Goal: Information Seeking & Learning: Understand process/instructions

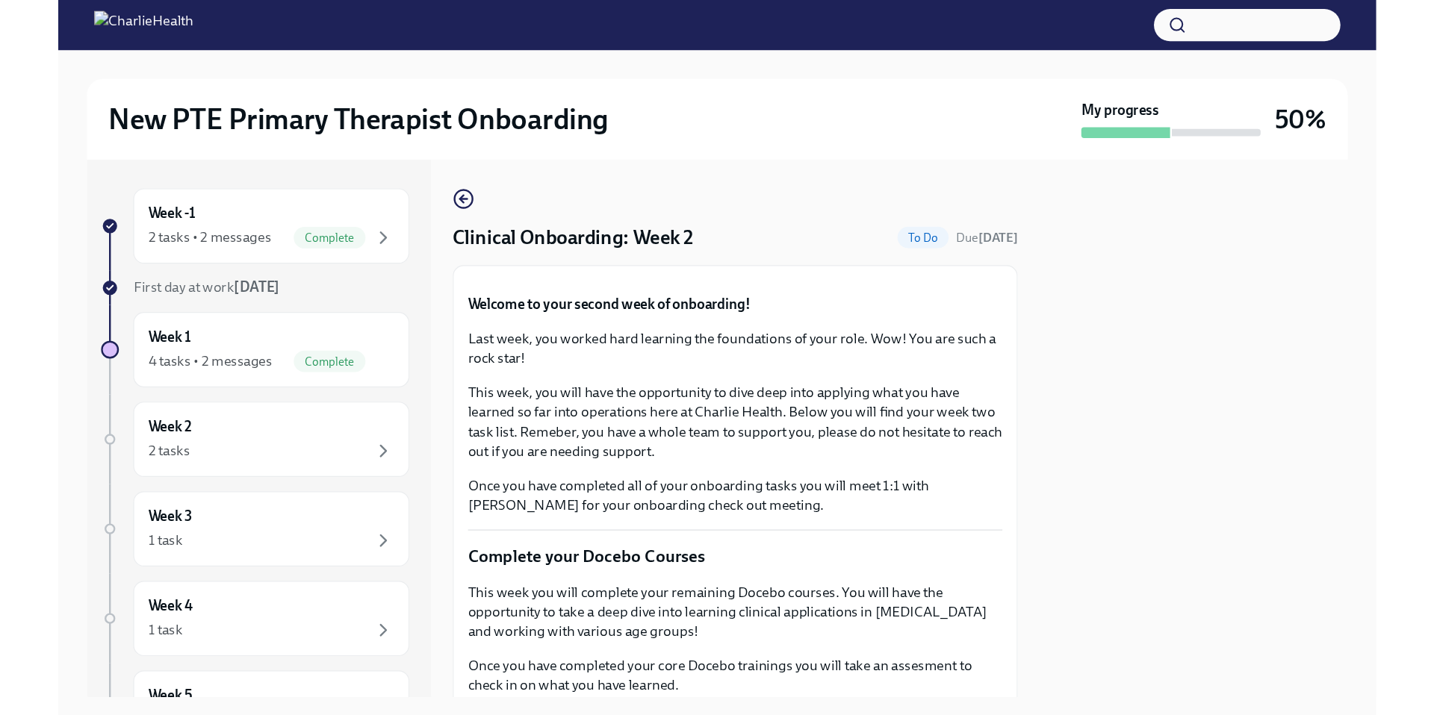
scroll to position [953, 0]
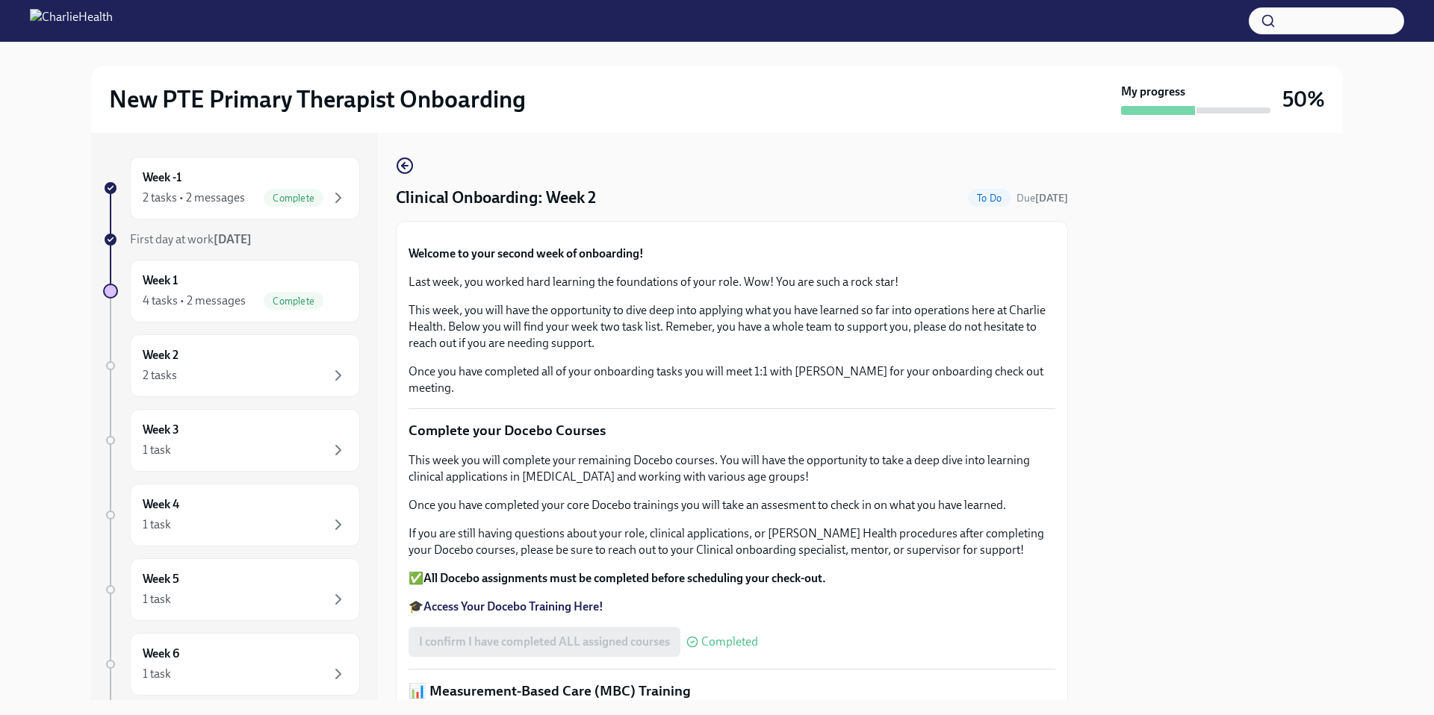
click at [939, 290] on p "Last week, you worked hard learning the foundations of your role. Wow! You are …" at bounding box center [731, 282] width 647 height 16
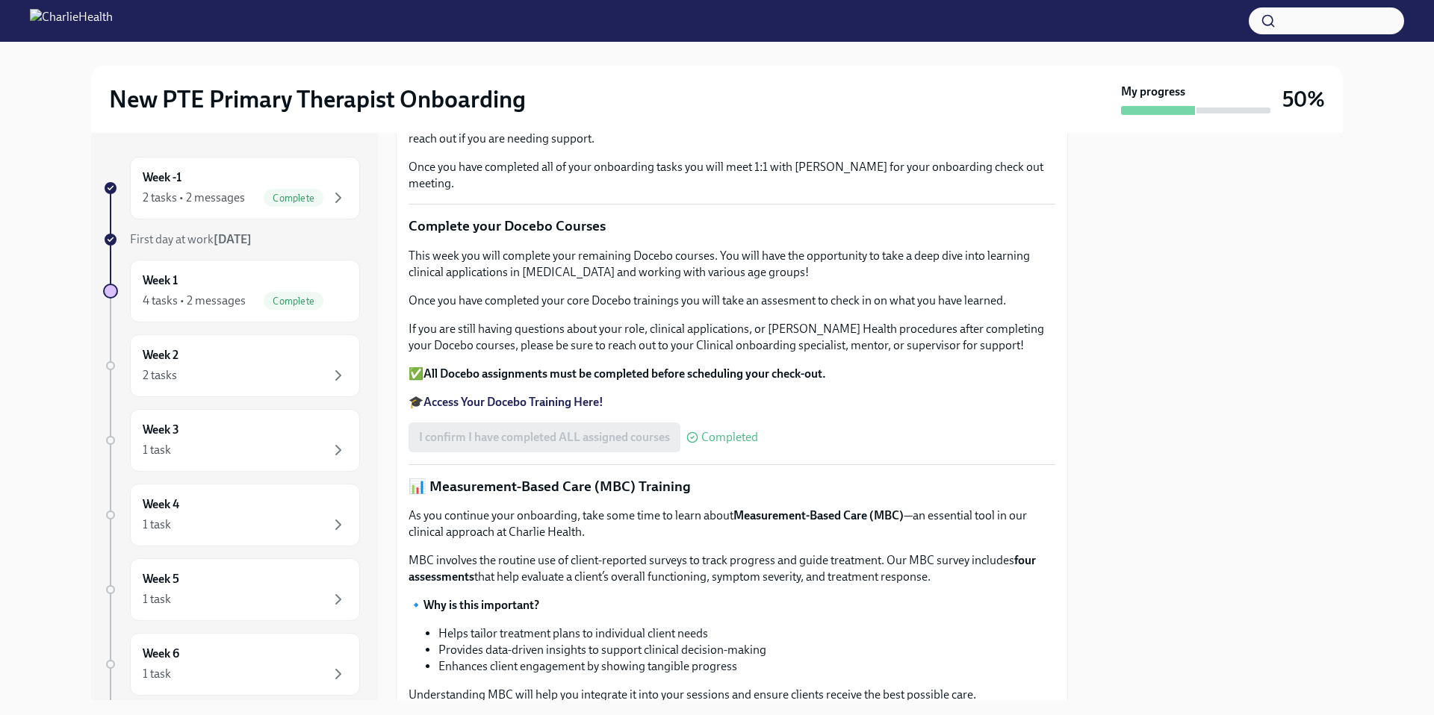
scroll to position [199, 0]
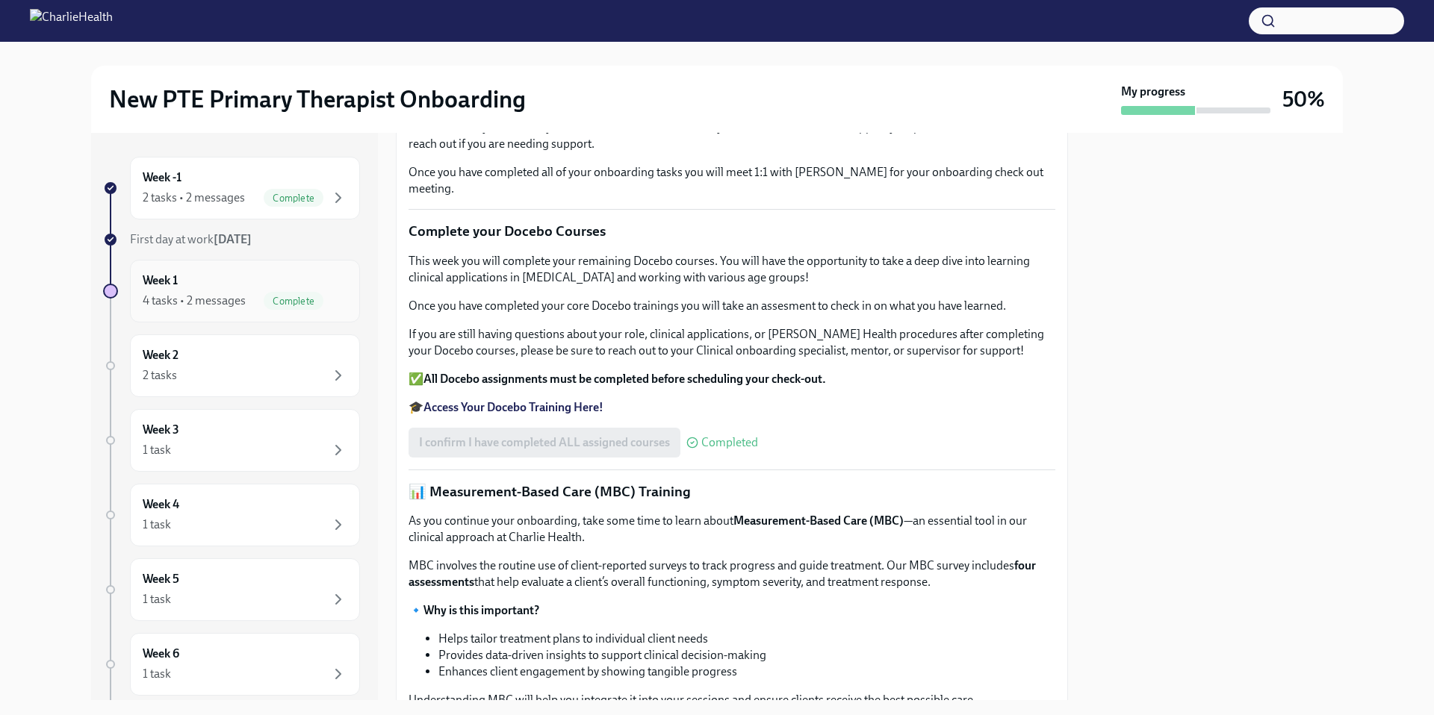
click at [282, 275] on div "Week 1 4 tasks • 2 messages Complete" at bounding box center [245, 291] width 205 height 37
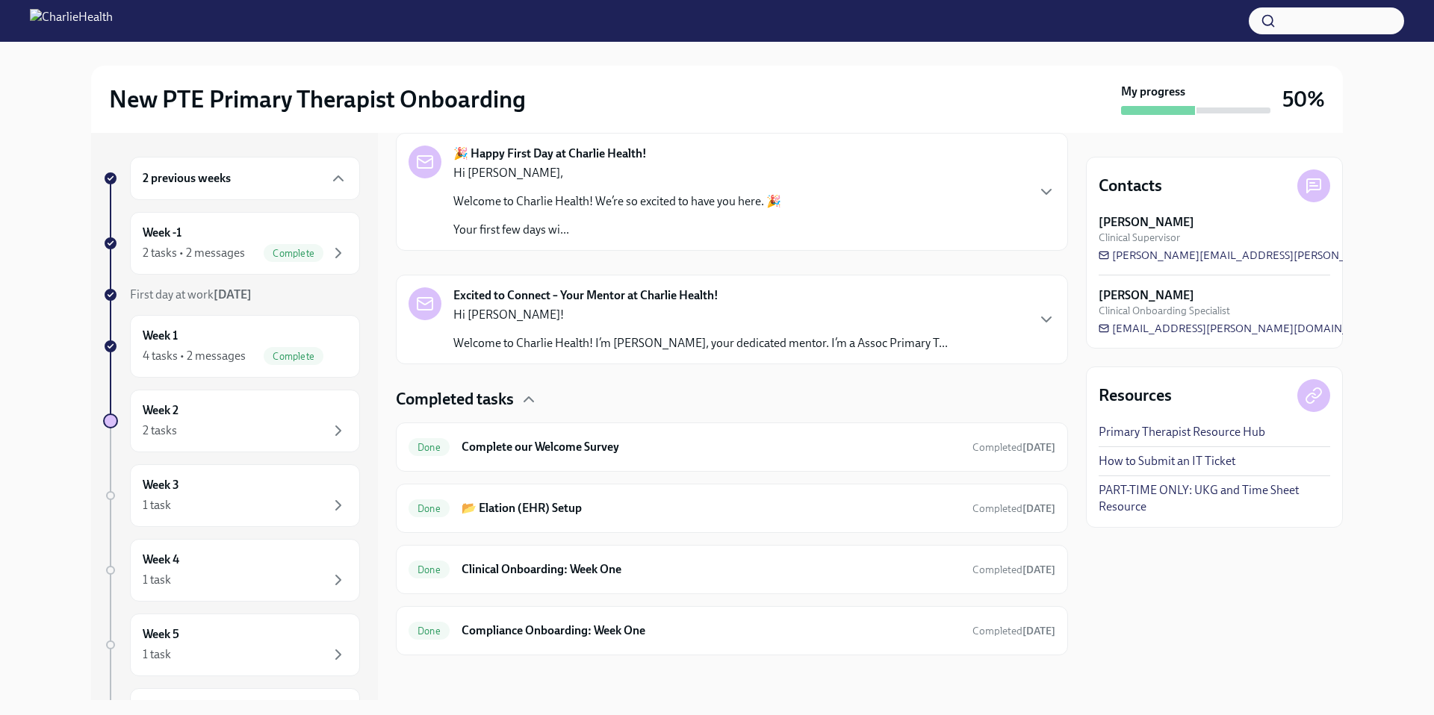
scroll to position [249, 0]
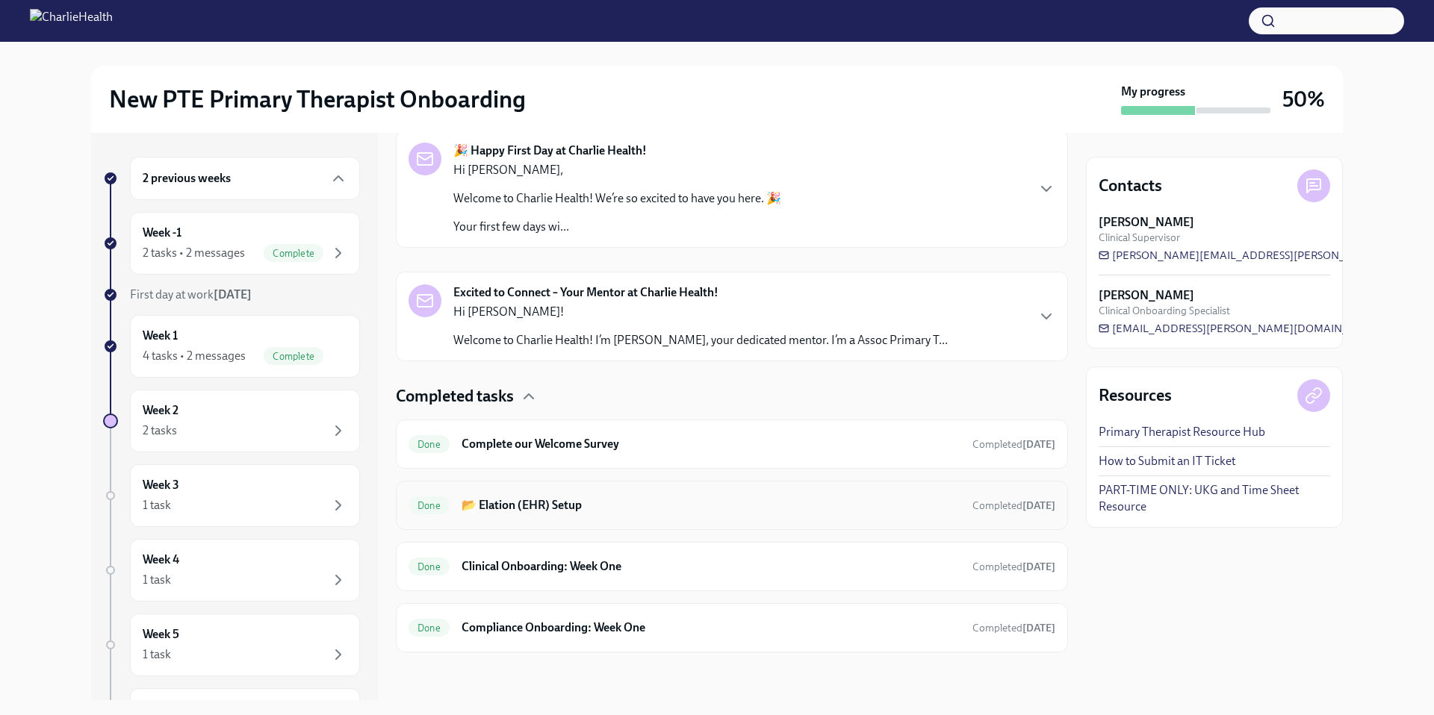
click at [526, 514] on div "Done 📂 Elation (EHR) Setup Completed [DATE]" at bounding box center [731, 506] width 647 height 24
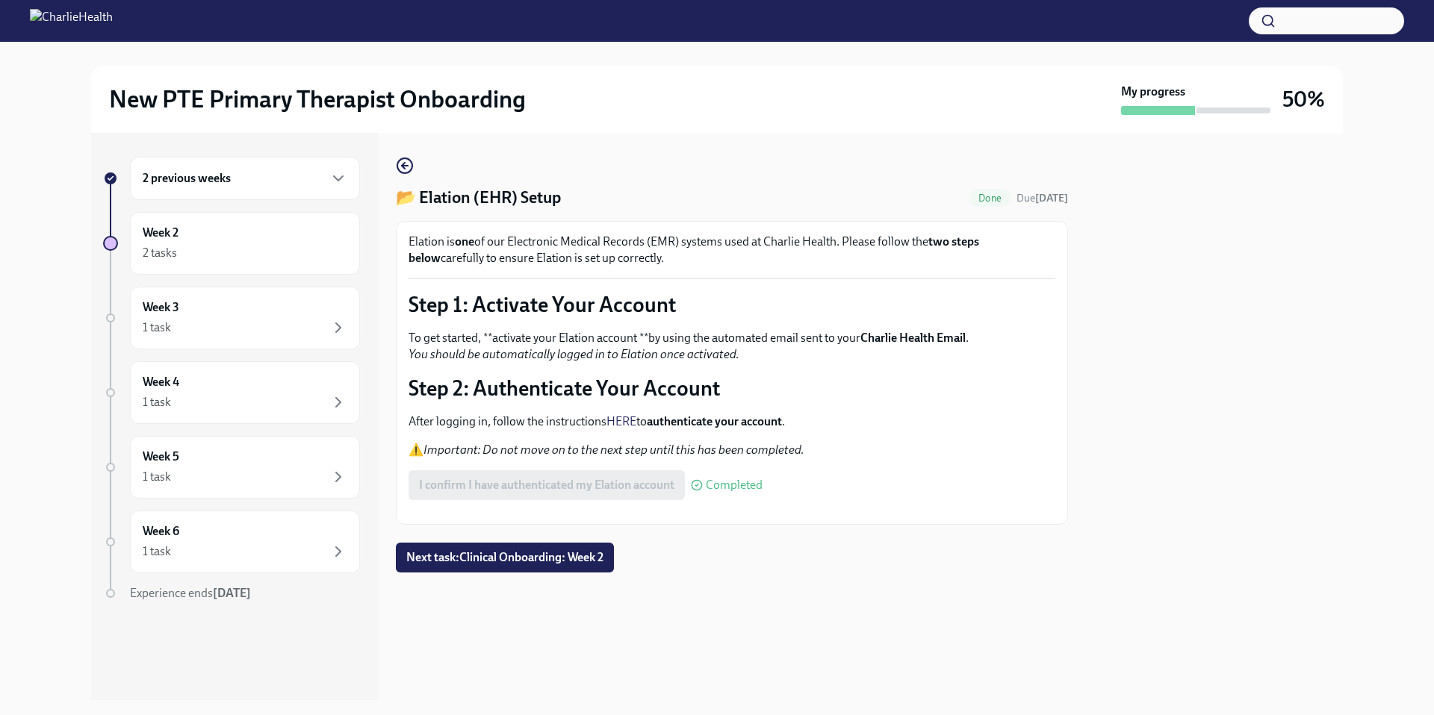
click at [213, 186] on h6 "2 previous weeks" at bounding box center [187, 178] width 88 height 16
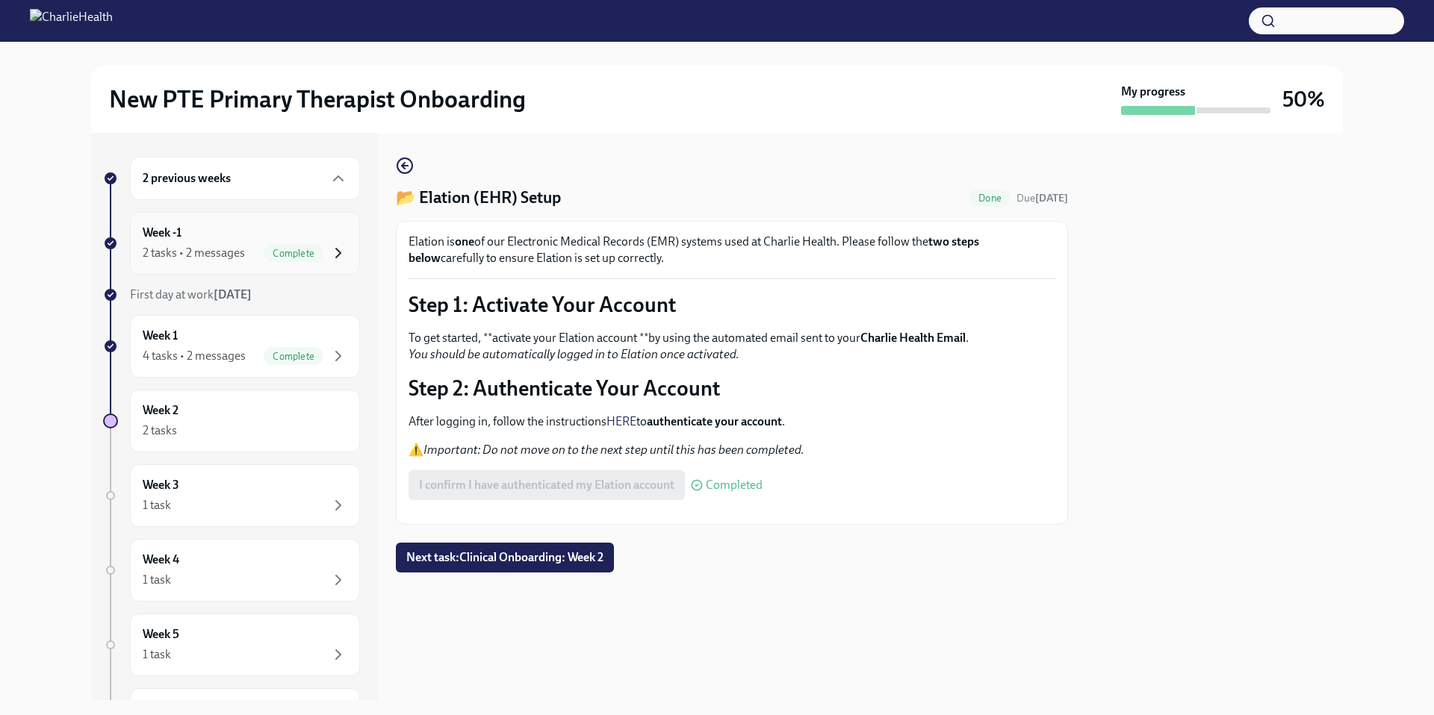
click at [329, 260] on icon "button" at bounding box center [338, 253] width 18 height 18
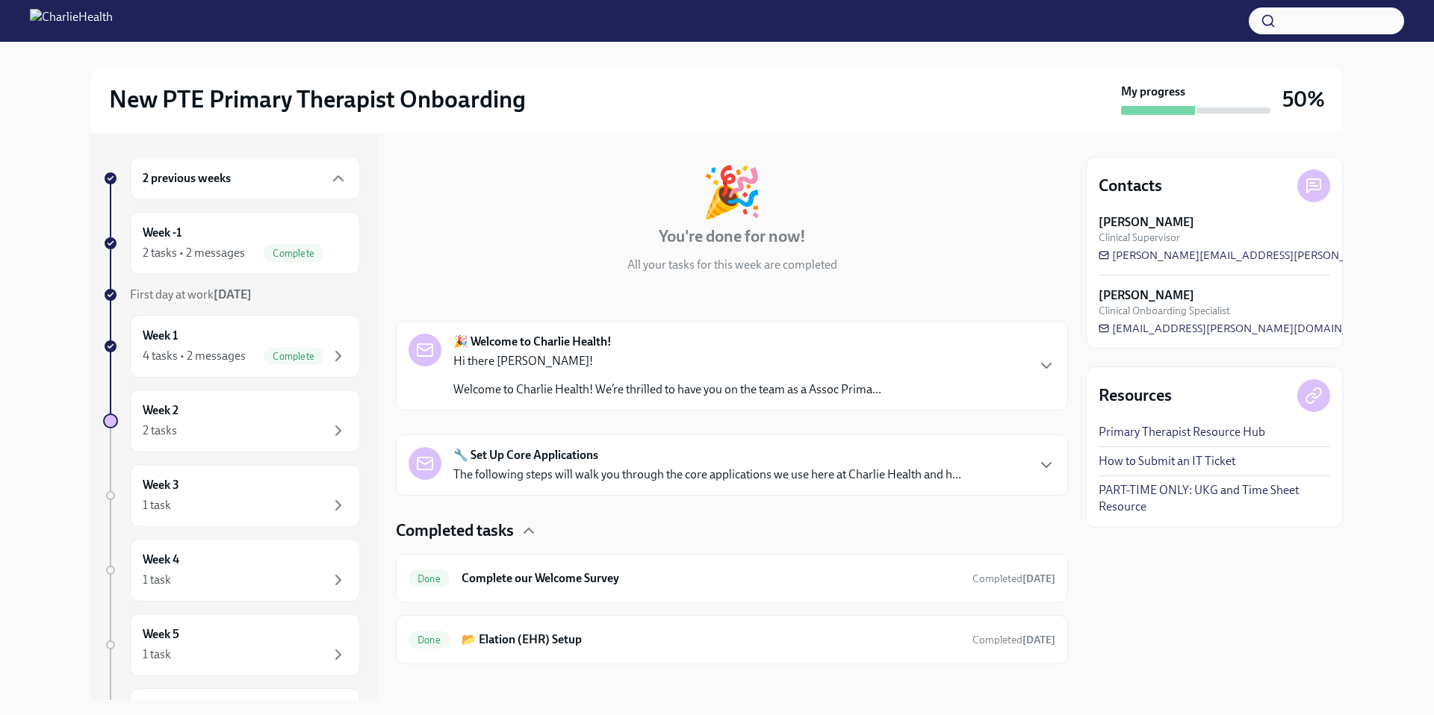
scroll to position [70, 0]
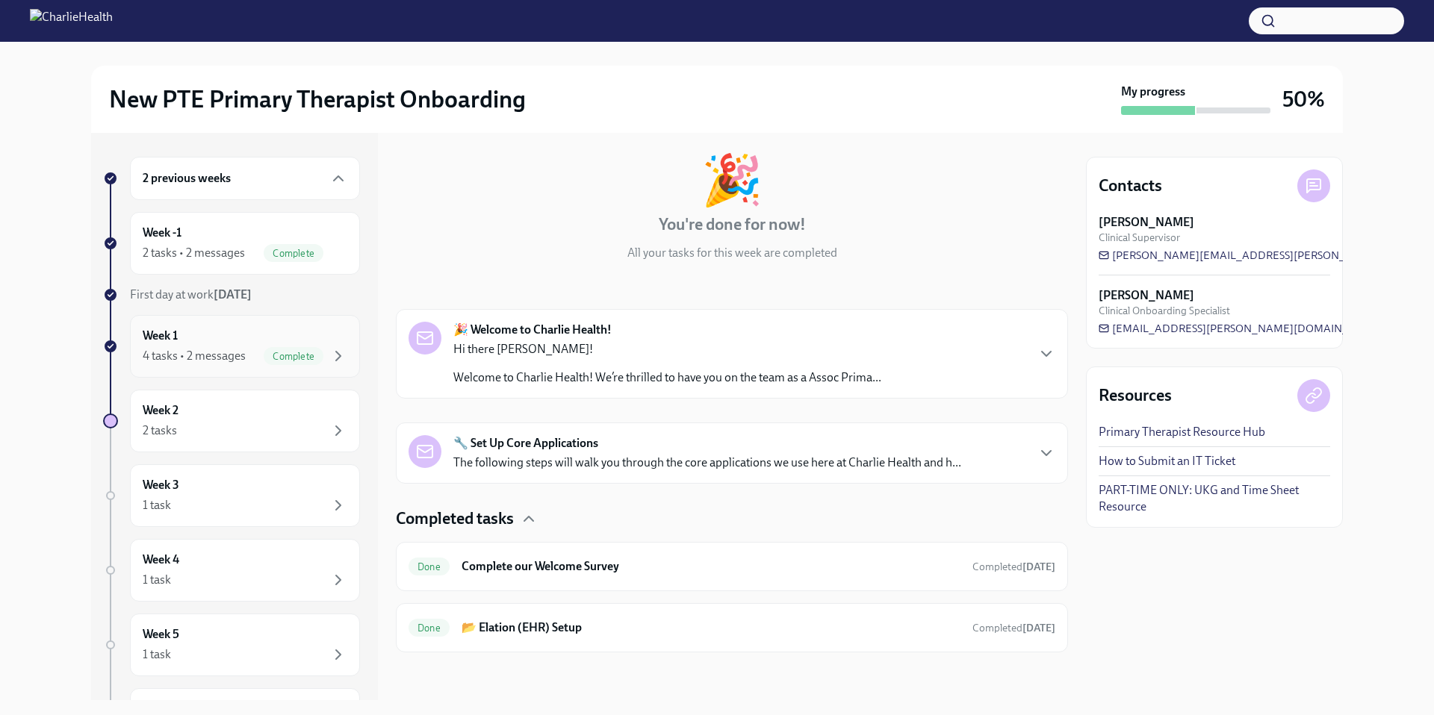
click at [326, 343] on div "Week 1 4 tasks • 2 messages Complete" at bounding box center [245, 346] width 205 height 37
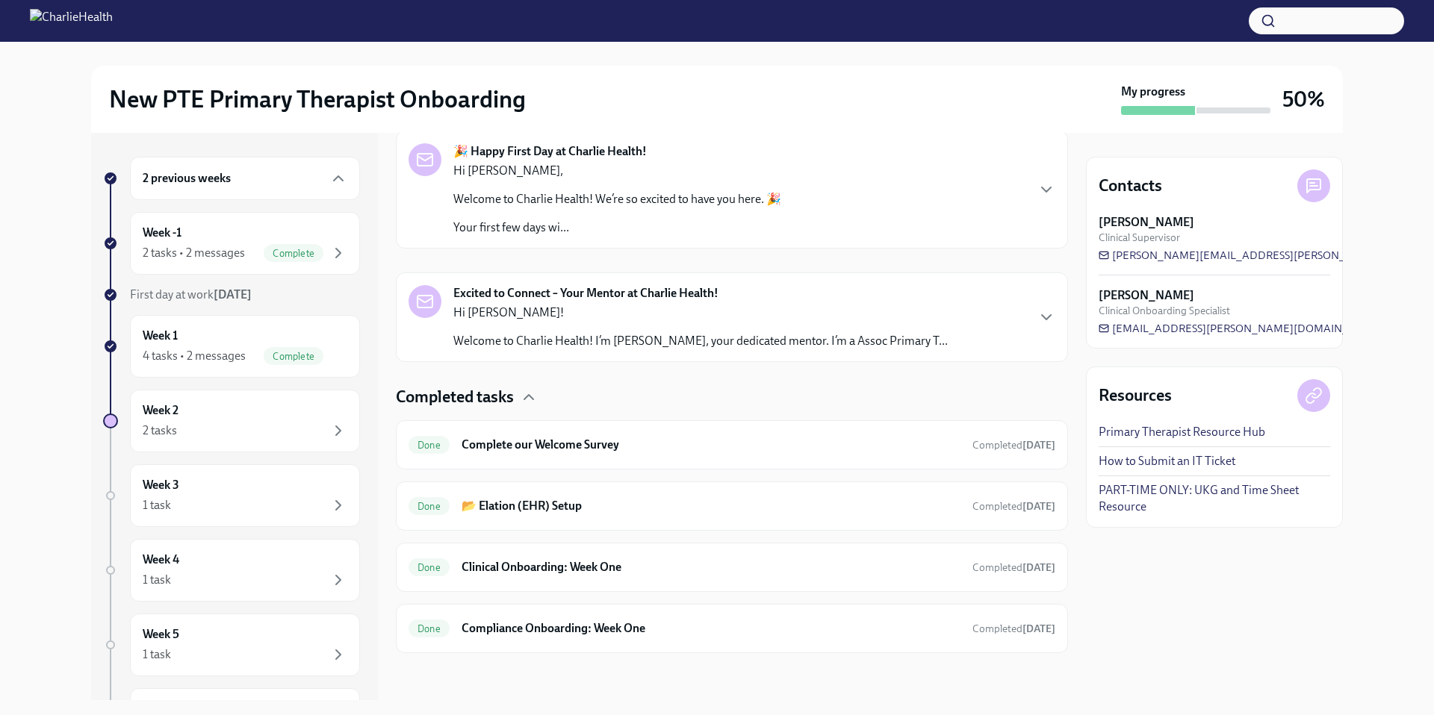
scroll to position [249, 0]
click at [307, 419] on div "Week 2 2 tasks" at bounding box center [245, 420] width 205 height 37
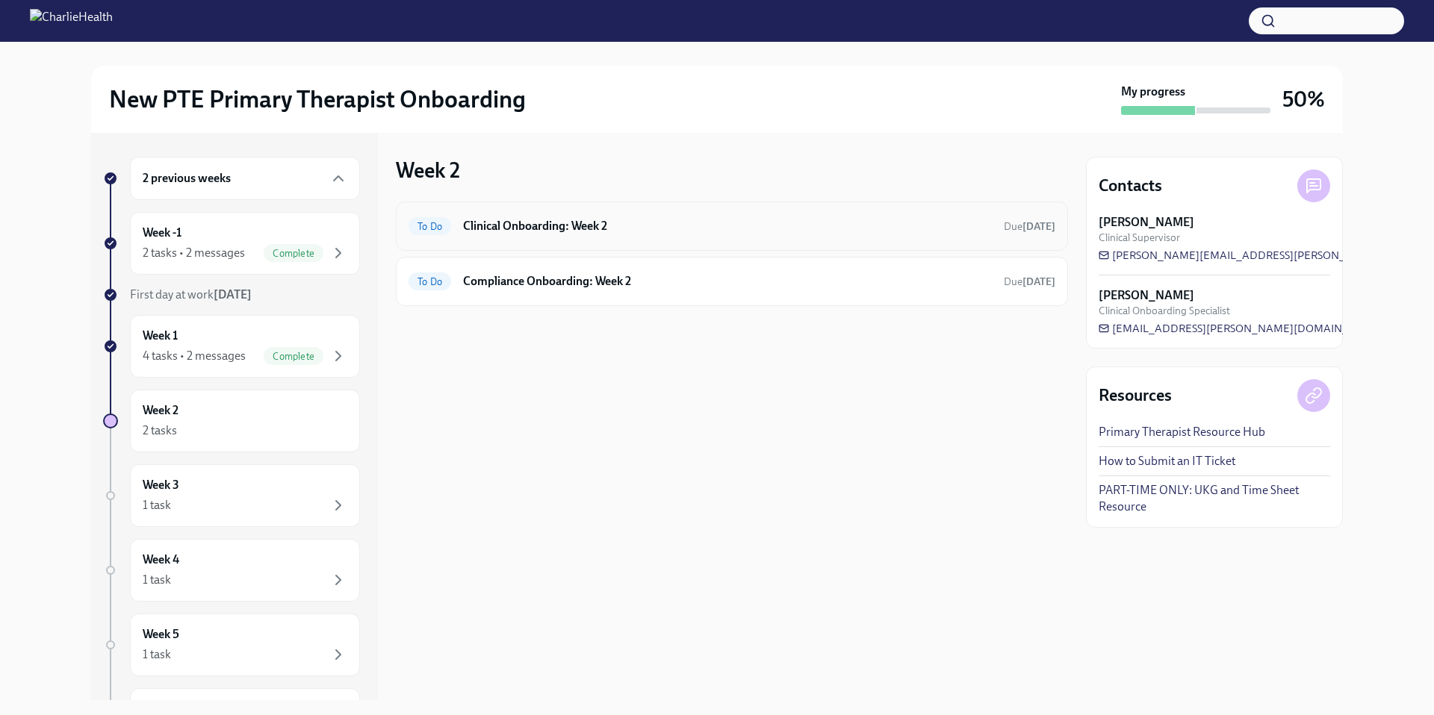
click at [508, 222] on h6 "Clinical Onboarding: Week 2" at bounding box center [727, 226] width 529 height 16
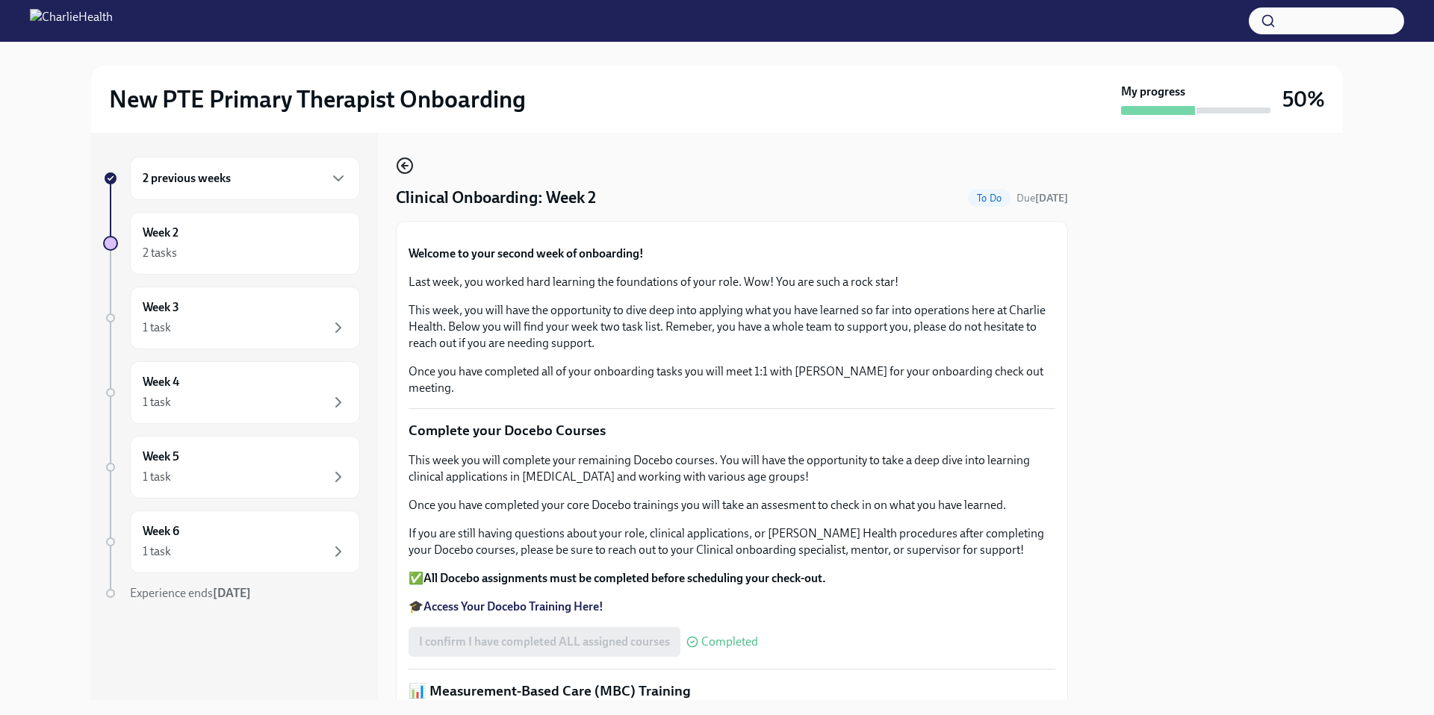
click at [404, 169] on icon "button" at bounding box center [405, 166] width 18 height 18
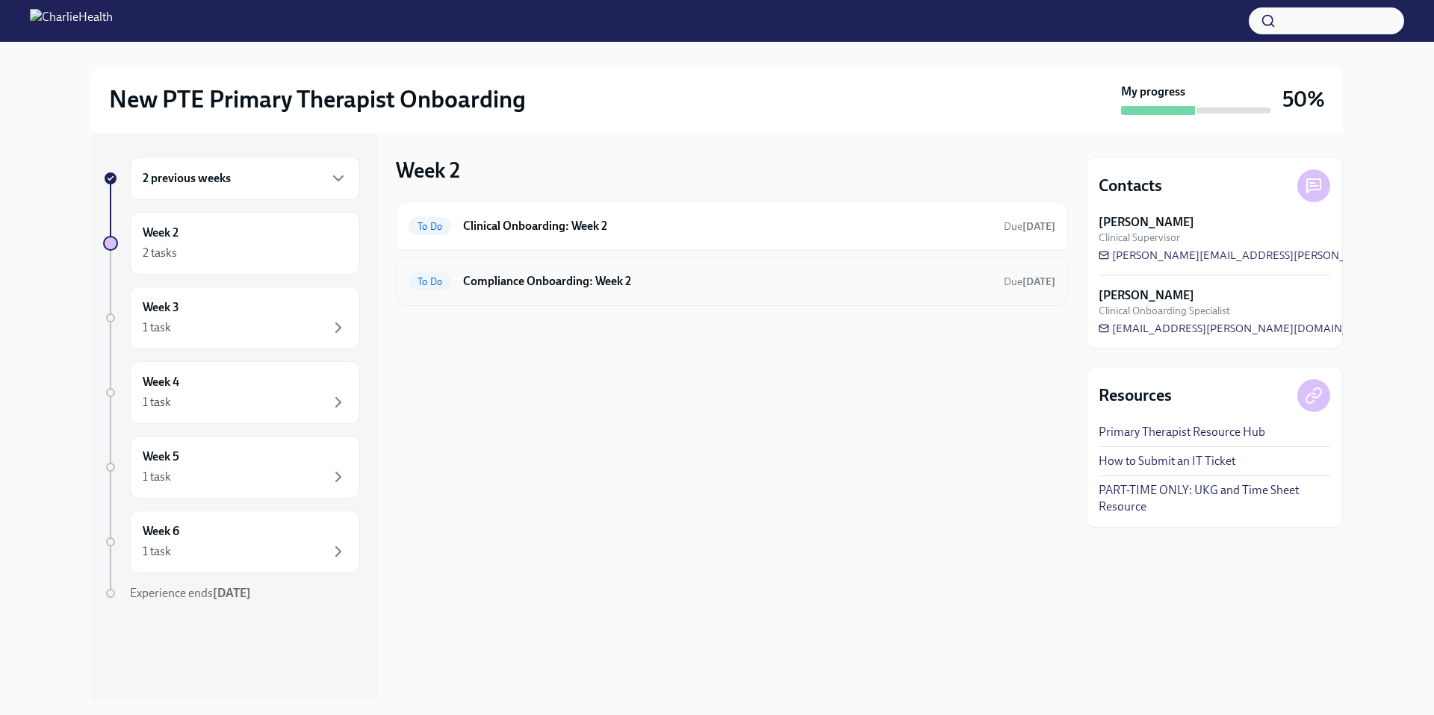
click at [554, 286] on h6 "Compliance Onboarding: Week 2" at bounding box center [727, 281] width 529 height 16
